Goal: Task Accomplishment & Management: Manage account settings

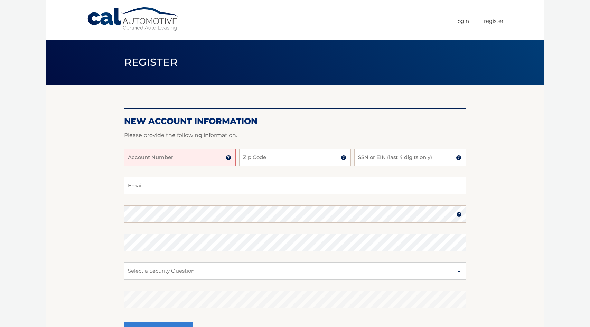
click at [211, 161] on input "Account Number" at bounding box center [180, 156] width 112 height 17
type input "44455988069"
type input "33161"
click at [385, 158] on input "SSN or EIN (last 4 digits only)" at bounding box center [411, 156] width 112 height 17
click at [427, 158] on input "SSN or EIN (last 4 digits only)" at bounding box center [411, 156] width 112 height 17
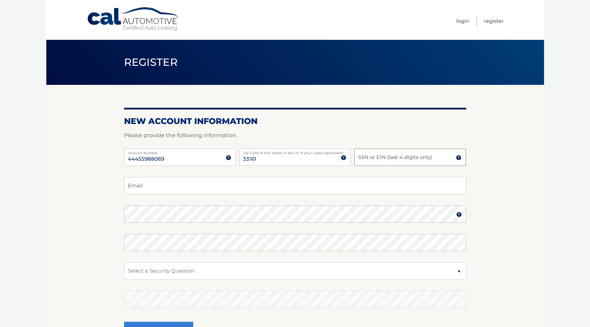
paste input "136-"
type input "136-"
click at [415, 164] on input "136-" at bounding box center [411, 156] width 112 height 17
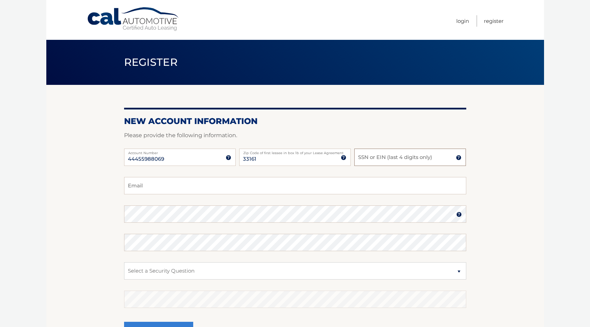
paste input "5471"
type input "5471"
type input "stefaniemacias@gmail.com"
click at [502, 214] on section "New Account Information Please provide the following information. 44455988069 A…" at bounding box center [295, 220] width 498 height 270
click at [459, 213] on img at bounding box center [460, 214] width 6 height 6
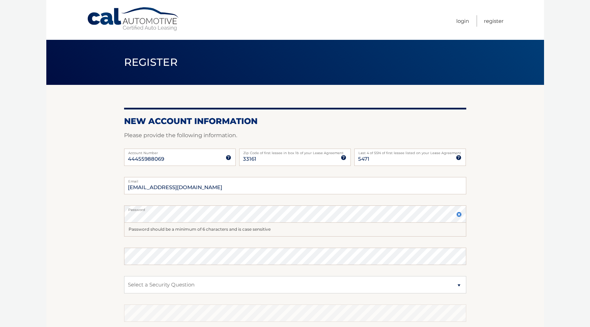
click at [519, 218] on section "New Account Information Please provide the following information. 44455988069 A…" at bounding box center [295, 227] width 498 height 284
click at [518, 237] on section "New Account Information Please provide the following information. 44455988069 A…" at bounding box center [295, 227] width 498 height 284
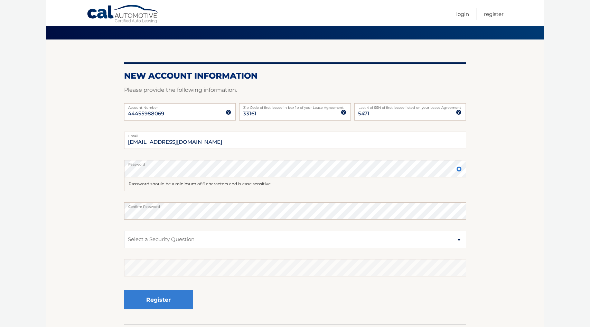
scroll to position [53, 0]
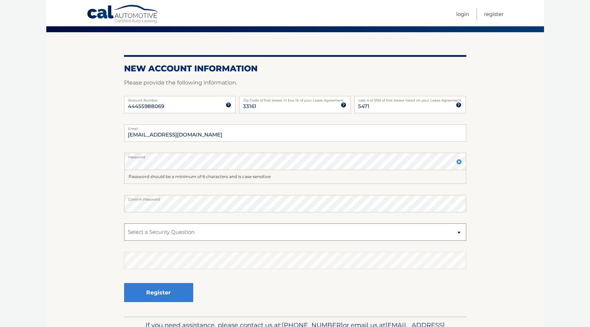
select select "2"
click at [272, 281] on div "Register" at bounding box center [295, 292] width 342 height 25
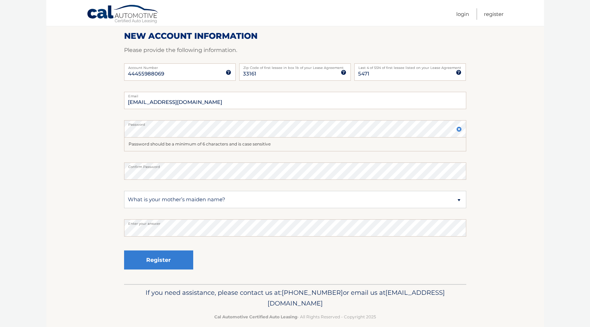
scroll to position [80, 0]
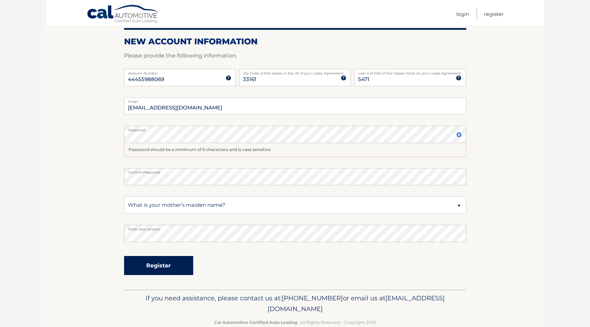
click at [158, 269] on button "Register" at bounding box center [158, 265] width 69 height 19
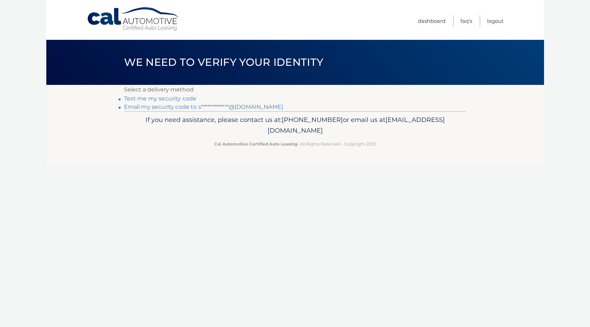
click at [171, 100] on link "Text me my security code" at bounding box center [160, 98] width 73 height 7
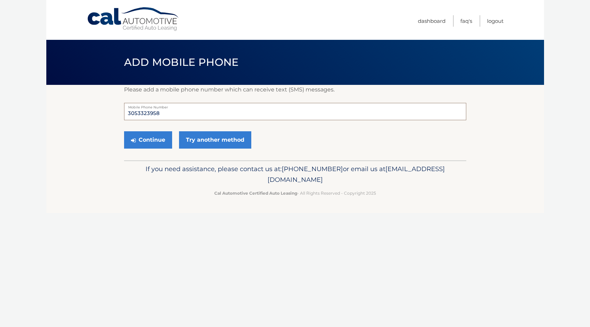
click at [172, 111] on input "3053323958" at bounding box center [295, 111] width 342 height 17
click at [153, 138] on button "Continue" at bounding box center [148, 139] width 48 height 17
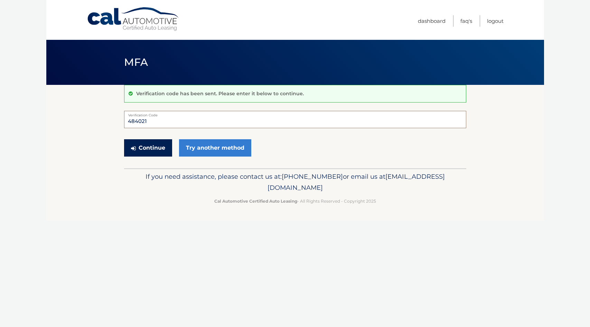
type input "484021"
click at [132, 143] on button "Continue" at bounding box center [148, 147] width 48 height 17
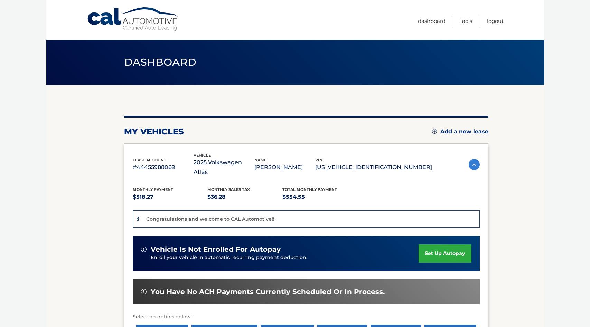
click at [476, 159] on img at bounding box center [474, 164] width 11 height 11
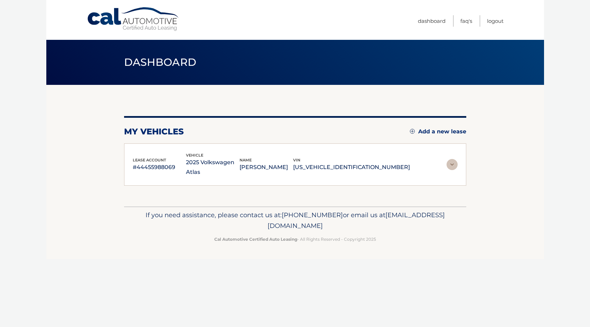
click at [476, 158] on section "You are registered for this site, but you haven't enrolled in online payments. …" at bounding box center [295, 145] width 498 height 121
click at [457, 159] on img at bounding box center [452, 164] width 11 height 11
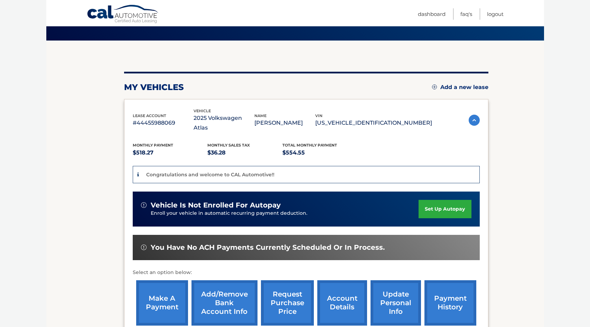
scroll to position [43, 0]
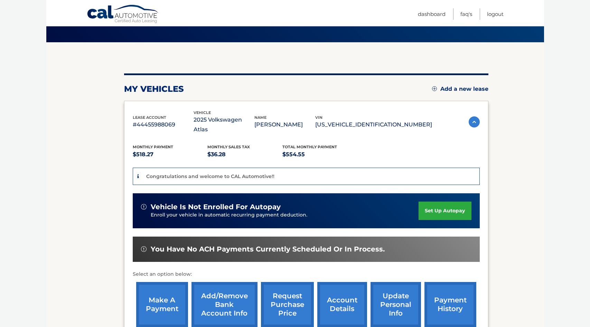
click at [159, 295] on link "make a payment" at bounding box center [162, 304] width 52 height 45
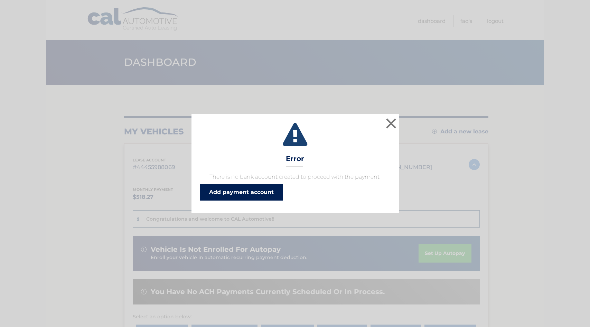
click at [253, 189] on link "Add payment account" at bounding box center [241, 192] width 83 height 17
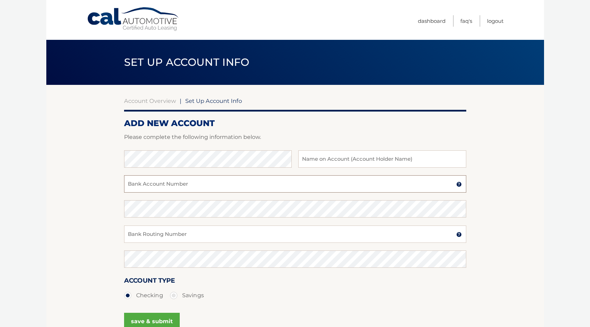
click at [211, 186] on input "Bank Account Number" at bounding box center [295, 183] width 342 height 17
paste input "005568545086"
type input "005568545086"
click at [148, 236] on input "Bank Routing Number" at bounding box center [295, 233] width 342 height 17
paste input "063100277"
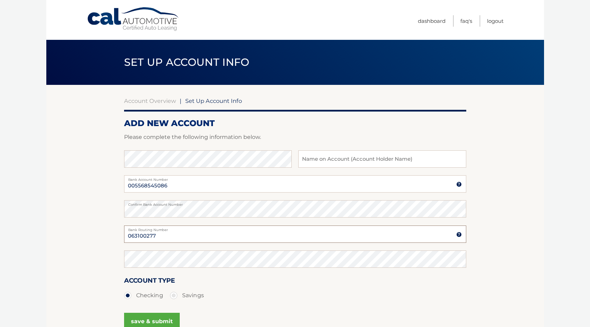
type input "063100277"
drag, startPoint x: 171, startPoint y: 170, endPoint x: 303, endPoint y: 158, distance: 132.3
click at [303, 158] on input "text" at bounding box center [383, 158] width 168 height 17
type input "[PERSON_NAME]"
click at [444, 128] on h2 "ADD NEW ACCOUNT" at bounding box center [295, 123] width 342 height 10
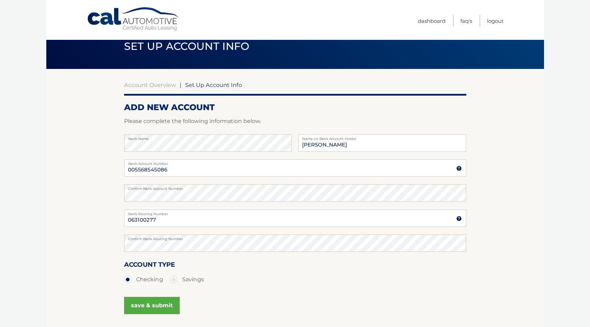
scroll to position [30, 0]
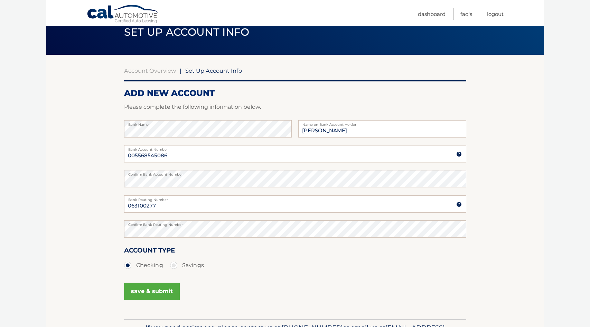
click at [158, 289] on button "save & submit" at bounding box center [152, 290] width 56 height 17
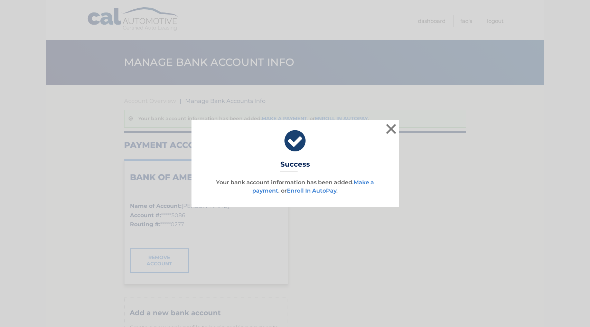
click at [365, 180] on link "Make a payment" at bounding box center [314, 186] width 122 height 15
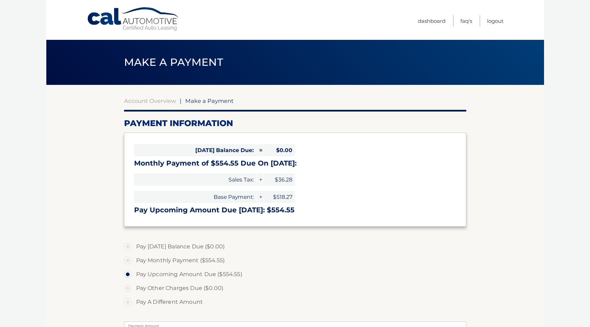
select select "Zjg0Yzg1NzctZGExZS00NmNiLTg4ZjQtN2M5YjUxOTFlOTU1"
click at [314, 264] on label "Pay Monthly Payment ($554.55)" at bounding box center [295, 260] width 342 height 14
click at [134, 264] on input "Pay Monthly Payment ($554.55)" at bounding box center [130, 258] width 7 height 11
radio input "true"
click at [273, 277] on label "Pay Upcoming Amount Due ($554.55)" at bounding box center [295, 274] width 342 height 14
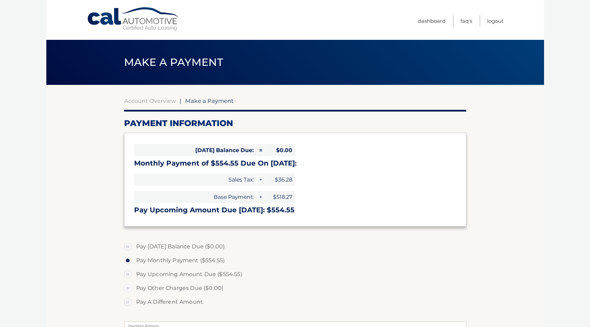
click at [134, 277] on input "Pay Upcoming Amount Due ($554.55)" at bounding box center [130, 272] width 7 height 11
radio input "true"
click at [426, 20] on link "Dashboard" at bounding box center [432, 20] width 28 height 11
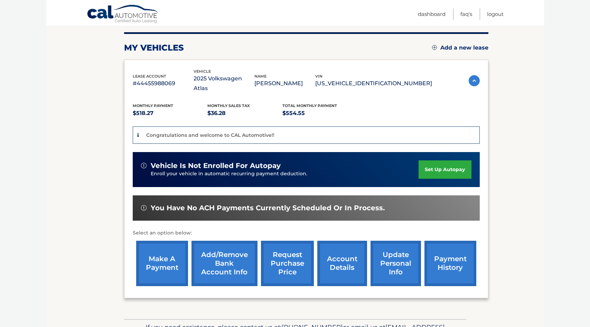
scroll to position [88, 0]
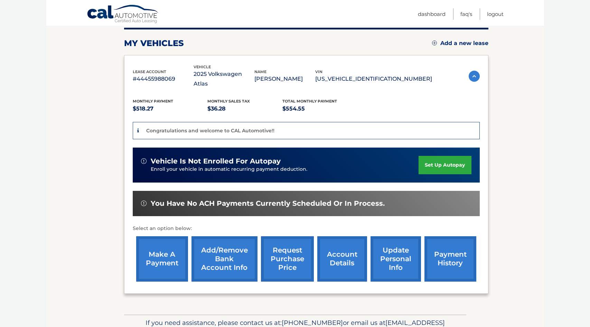
click at [442, 157] on link "set up autopay" at bounding box center [445, 165] width 53 height 18
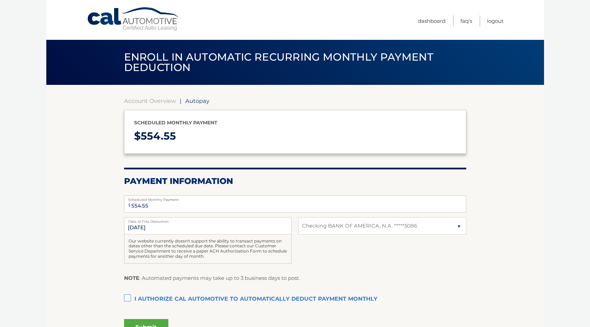
select select "Zjg0Yzg1NzctZGExZS00NmNiLTg4ZjQtN2M5YjUxOTFlOTU1"
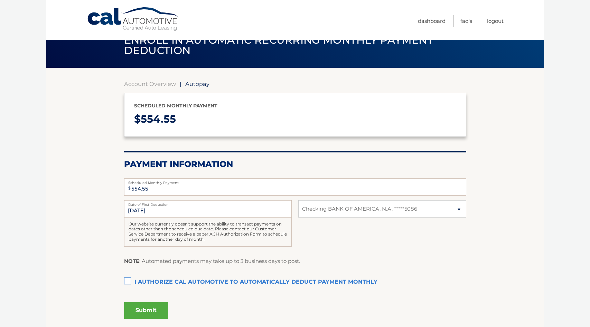
scroll to position [18, 0]
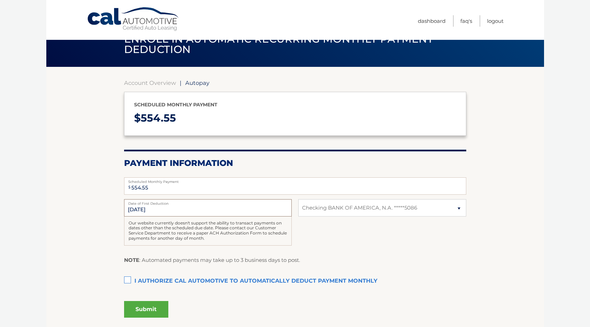
click at [192, 211] on input "9/1/2025" at bounding box center [208, 207] width 168 height 17
click at [333, 235] on div "9/1/2025 Date of First Deduction Our website currently doesn't support the abil…" at bounding box center [295, 226] width 342 height 54
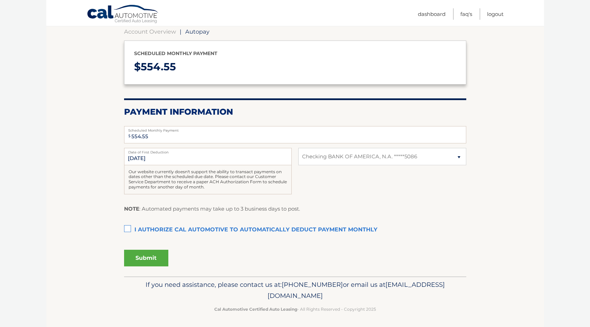
scroll to position [69, 0]
click at [128, 227] on label "I authorize cal automotive to automatically deduct payment monthly This checkbo…" at bounding box center [295, 230] width 342 height 14
click at [0, 0] on input "I authorize cal automotive to automatically deduct payment monthly This checkbo…" at bounding box center [0, 0] width 0 height 0
click at [235, 248] on div "Submit" at bounding box center [295, 256] width 342 height 19
click at [153, 250] on button "Submit" at bounding box center [146, 258] width 44 height 17
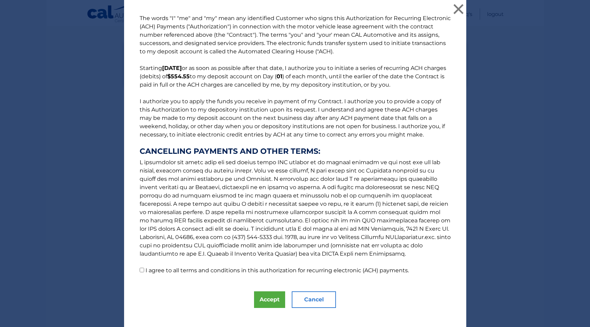
click at [243, 268] on label "I agree to all terms and conditions in this authorization for recurring electro…" at bounding box center [278, 270] width 264 height 7
click at [144, 268] on input "I agree to all terms and conditions in this authorization for recurring electro…" at bounding box center [142, 269] width 4 height 4
checkbox input "true"
click at [277, 299] on button "Accept" at bounding box center [269, 299] width 31 height 17
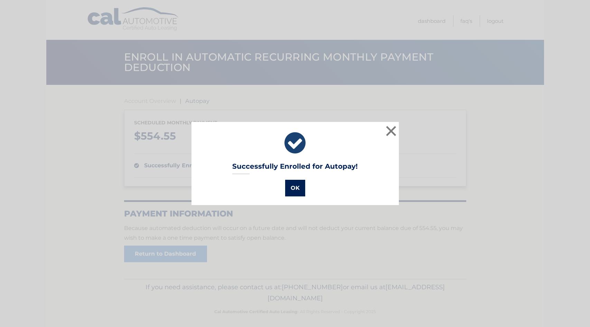
click at [297, 189] on button "OK" at bounding box center [295, 188] width 20 height 17
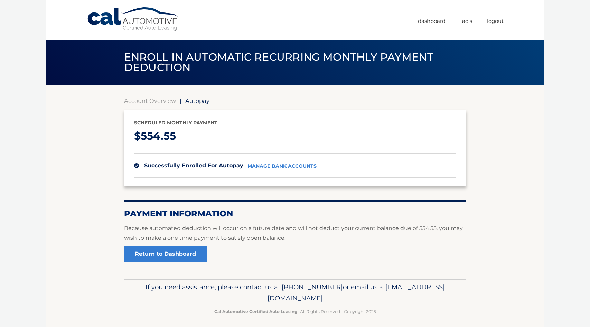
click at [176, 136] on p "$ 554.55" at bounding box center [295, 136] width 322 height 18
drag, startPoint x: 176, startPoint y: 136, endPoint x: 137, endPoint y: 135, distance: 39.1
click at [137, 135] on p "$ 554.55" at bounding box center [295, 136] width 322 height 18
copy p "$ 554.55"
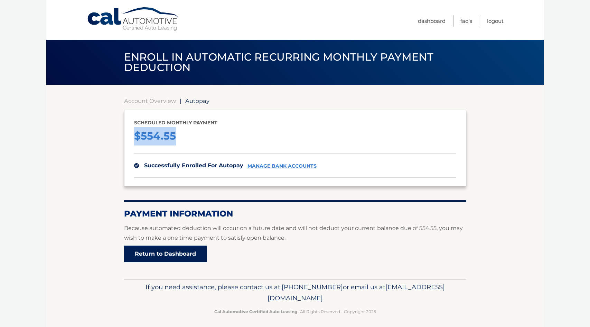
click at [179, 257] on link "Return to Dashboard" at bounding box center [165, 253] width 83 height 17
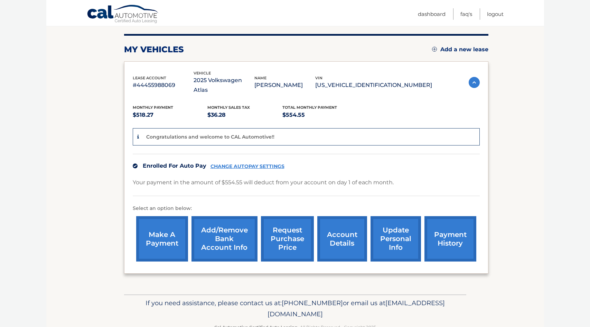
scroll to position [83, 0]
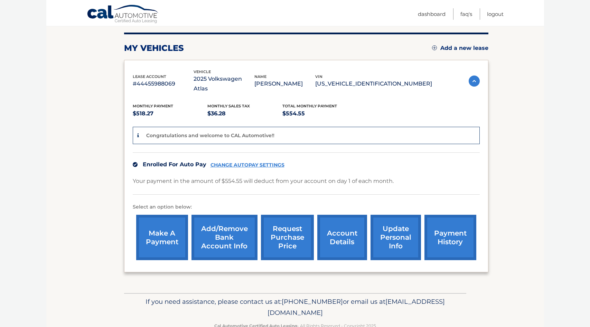
click at [339, 225] on link "account details" at bounding box center [343, 236] width 50 height 45
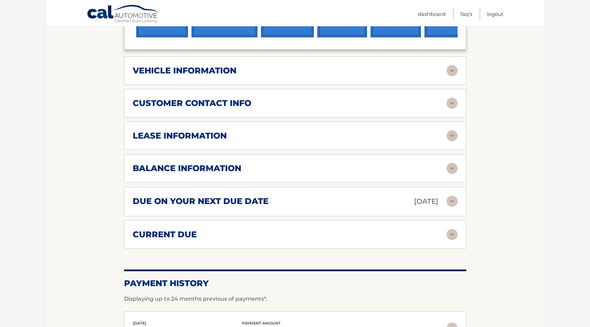
scroll to position [335, 0]
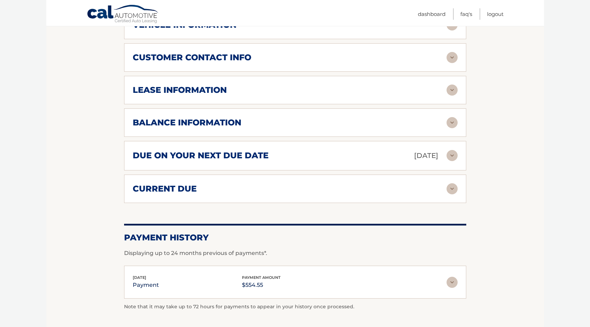
click at [456, 150] on img at bounding box center [452, 155] width 11 height 11
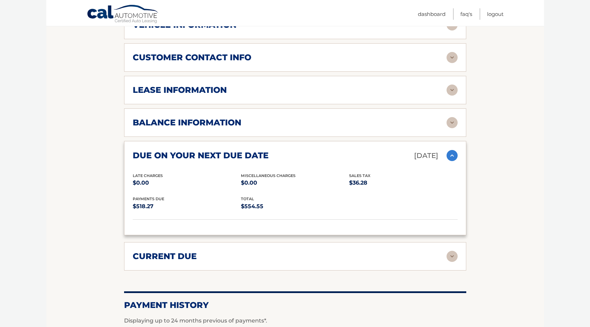
click at [505, 187] on section "Account Details | #44455988069 Back to Dashboard Manage Your Lease lease accoun…" at bounding box center [295, 75] width 498 height 650
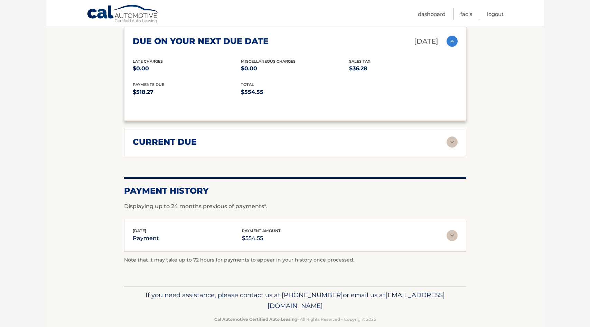
scroll to position [449, 0]
click at [453, 230] on img at bounding box center [452, 235] width 11 height 11
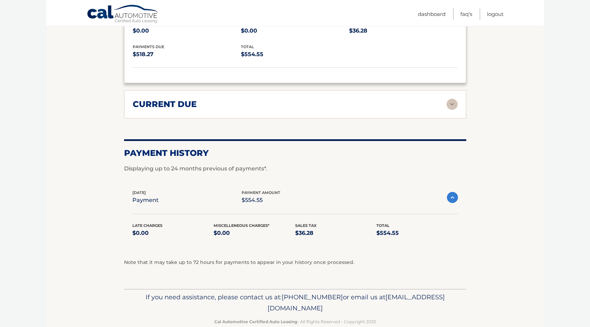
scroll to position [488, 0]
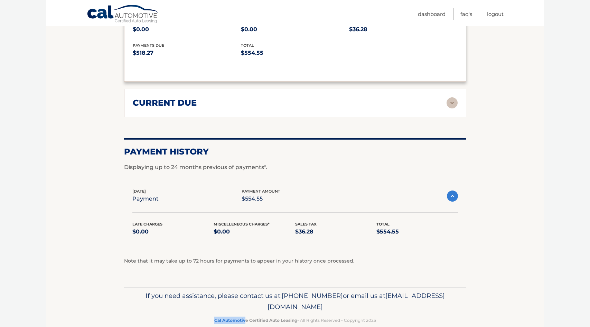
drag, startPoint x: 246, startPoint y: 307, endPoint x: 213, endPoint y: 308, distance: 33.6
click at [213, 316] on p "Cal Automotive Certified Auto Leasing - All Rights Reserved - Copyright 2025" at bounding box center [295, 319] width 333 height 7
drag, startPoint x: 248, startPoint y: 308, endPoint x: 213, endPoint y: 308, distance: 34.2
click at [213, 316] on p "Cal Automotive Certified Auto Leasing - All Rights Reserved - Copyright 2025" at bounding box center [295, 319] width 333 height 7
copy strong "Cal Automotive"
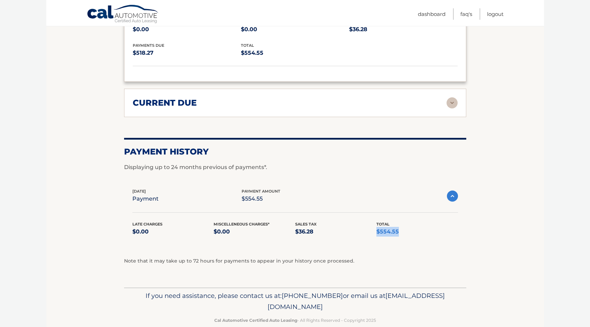
drag, startPoint x: 399, startPoint y: 220, endPoint x: 377, endPoint y: 221, distance: 22.1
click at [377, 227] on p "$554.55" at bounding box center [418, 232] width 82 height 10
copy p "$554.55"
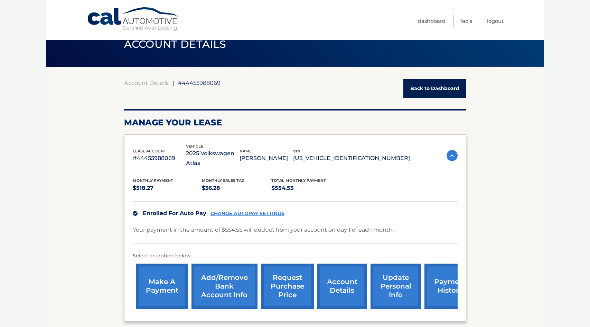
scroll to position [21, 0]
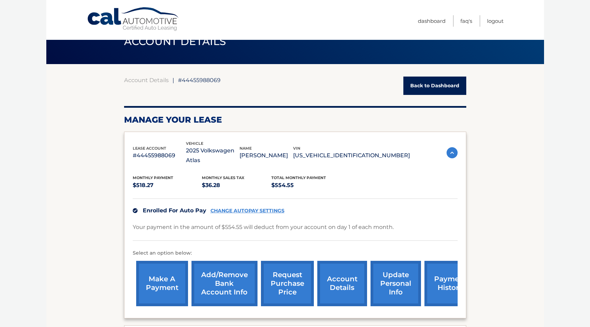
click at [458, 268] on div "lease account #44455988069 vehicle 2025 Volkswagen Atlas name [PERSON_NAME] vin…" at bounding box center [295, 224] width 342 height 186
click at [447, 270] on link "payment history" at bounding box center [451, 282] width 52 height 45
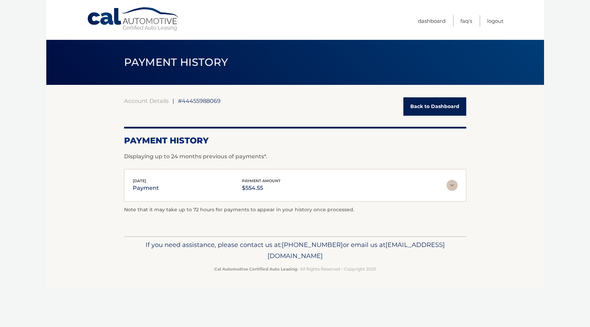
click at [425, 107] on link "Back to Dashboard" at bounding box center [435, 106] width 63 height 18
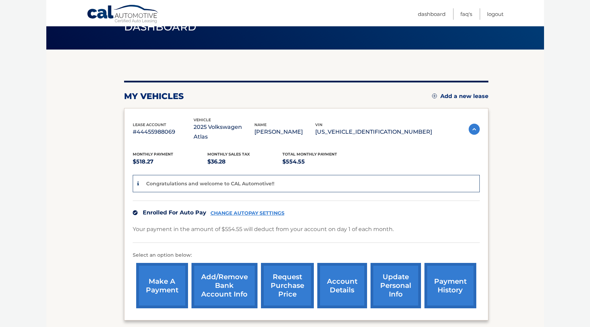
scroll to position [35, 0]
